Goal: Navigation & Orientation: Find specific page/section

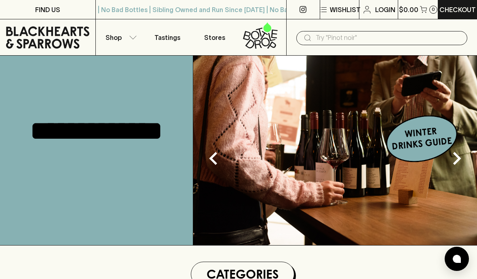
click at [116, 34] on p "Shop" at bounding box center [113, 38] width 16 height 10
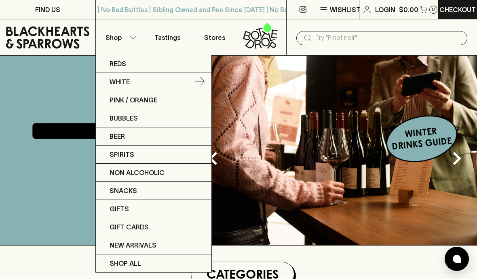
click at [121, 85] on p "White" at bounding box center [119, 82] width 20 height 10
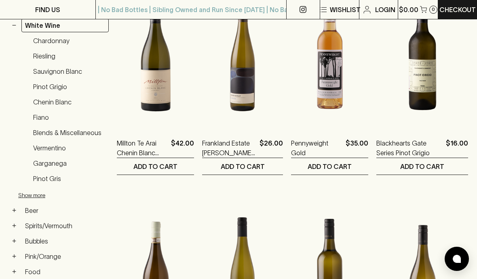
scroll to position [173, 0]
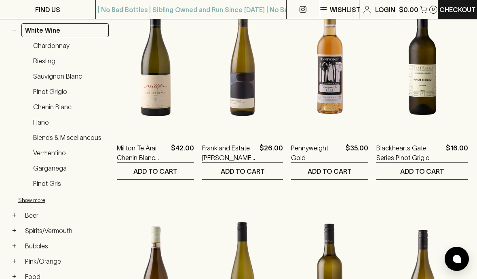
click at [51, 137] on link "Blends & Miscellaneous" at bounding box center [68, 138] width 79 height 14
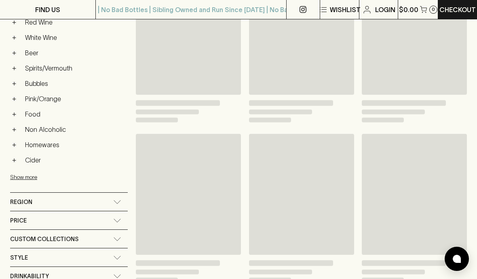
scroll to position [206, 0]
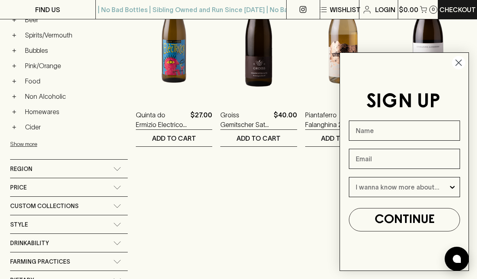
click at [457, 63] on circle "Close dialog" at bounding box center [458, 62] width 13 height 13
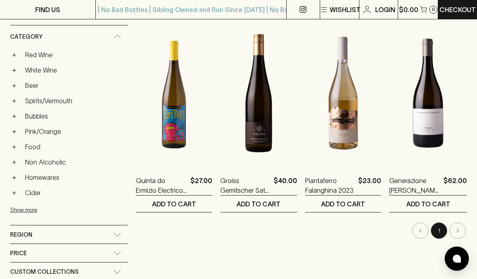
scroll to position [140, 0]
click at [32, 69] on link "White Wine" at bounding box center [74, 70] width 106 height 14
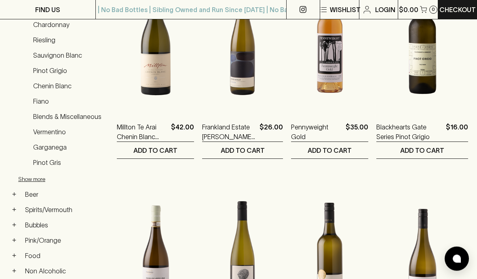
scroll to position [194, 0]
click at [40, 132] on link "Vermentino" at bounding box center [68, 132] width 79 height 14
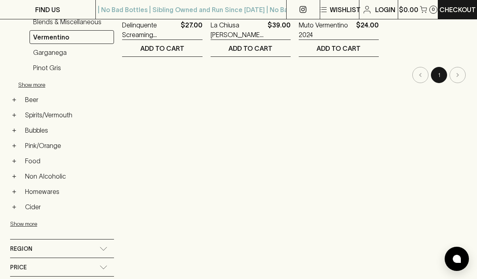
scroll to position [298, 0]
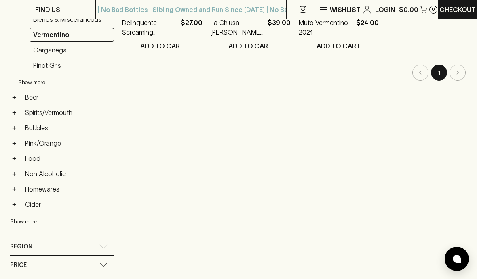
click at [16, 113] on button "+" at bounding box center [14, 113] width 8 height 8
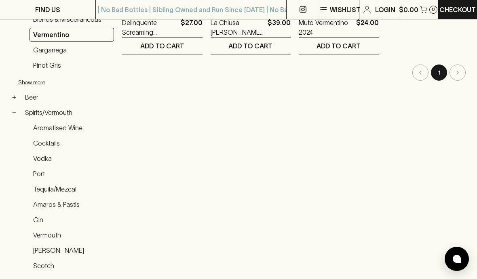
click at [42, 232] on link "Vermouth" at bounding box center [71, 236] width 84 height 14
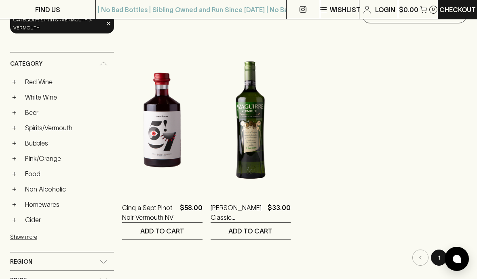
scroll to position [107, 0]
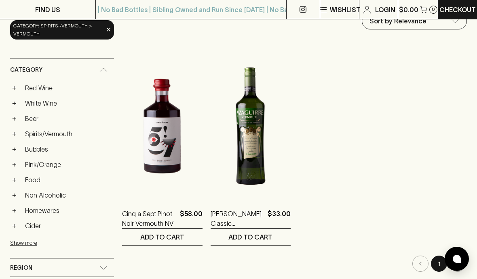
click at [13, 130] on button "+" at bounding box center [14, 134] width 8 height 8
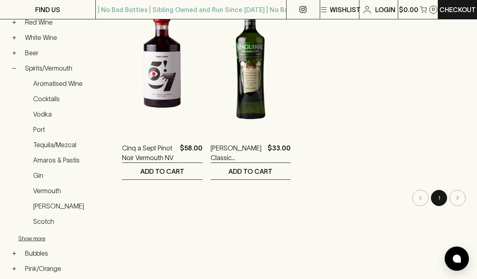
scroll to position [173, 0]
click at [42, 203] on link "[PERSON_NAME]" at bounding box center [71, 207] width 84 height 14
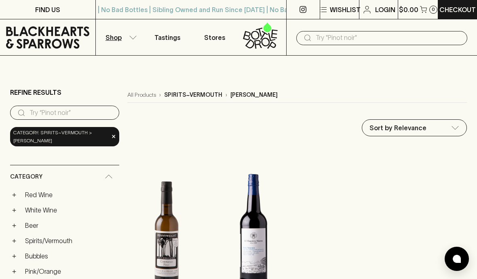
click at [212, 37] on p "Stores" at bounding box center [214, 38] width 21 height 10
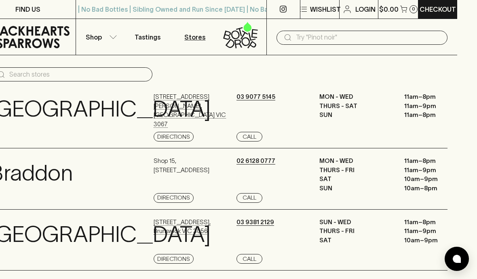
scroll to position [0, 20]
